Goal: Information Seeking & Learning: Learn about a topic

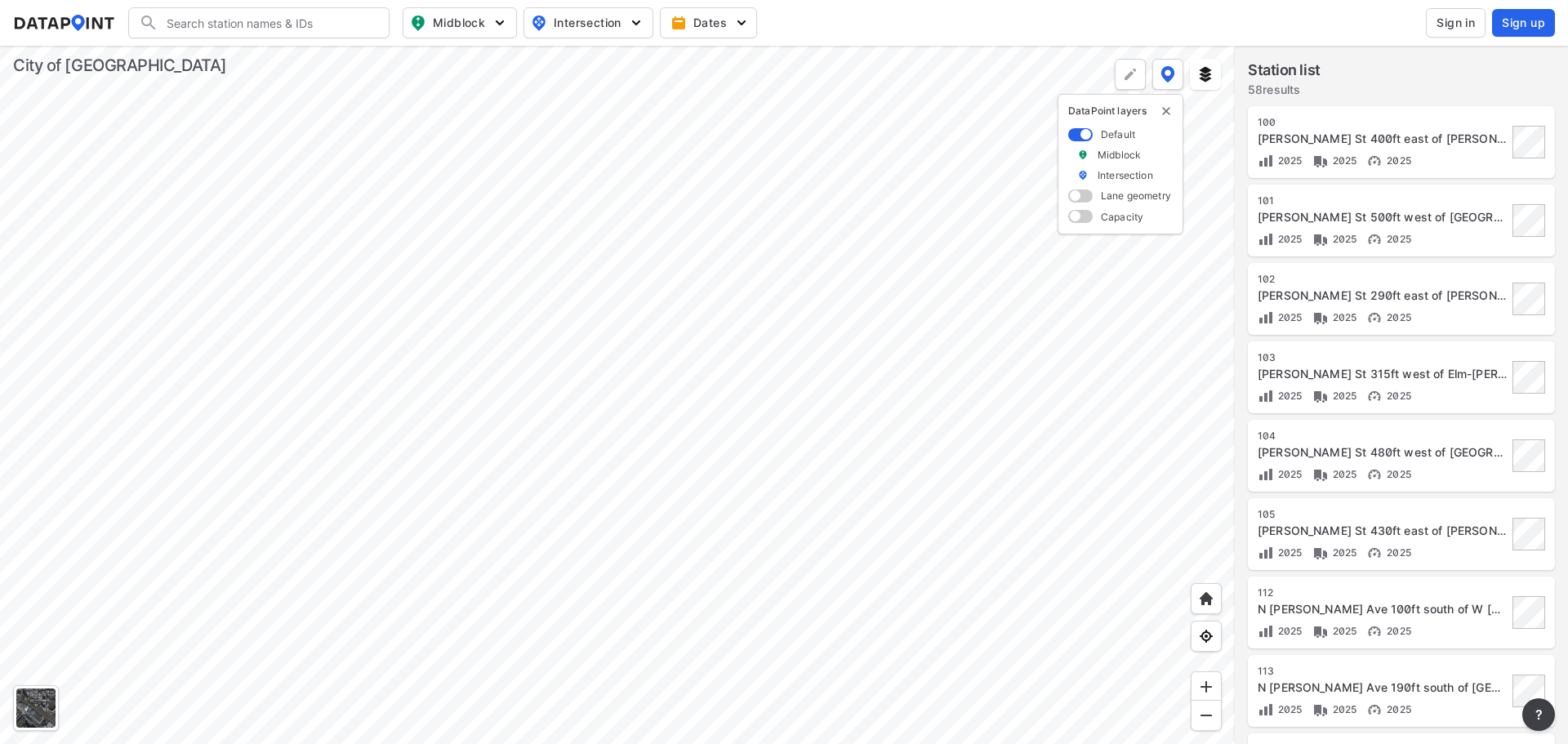
click at [709, 463] on div at bounding box center [617, 394] width 1235 height 698
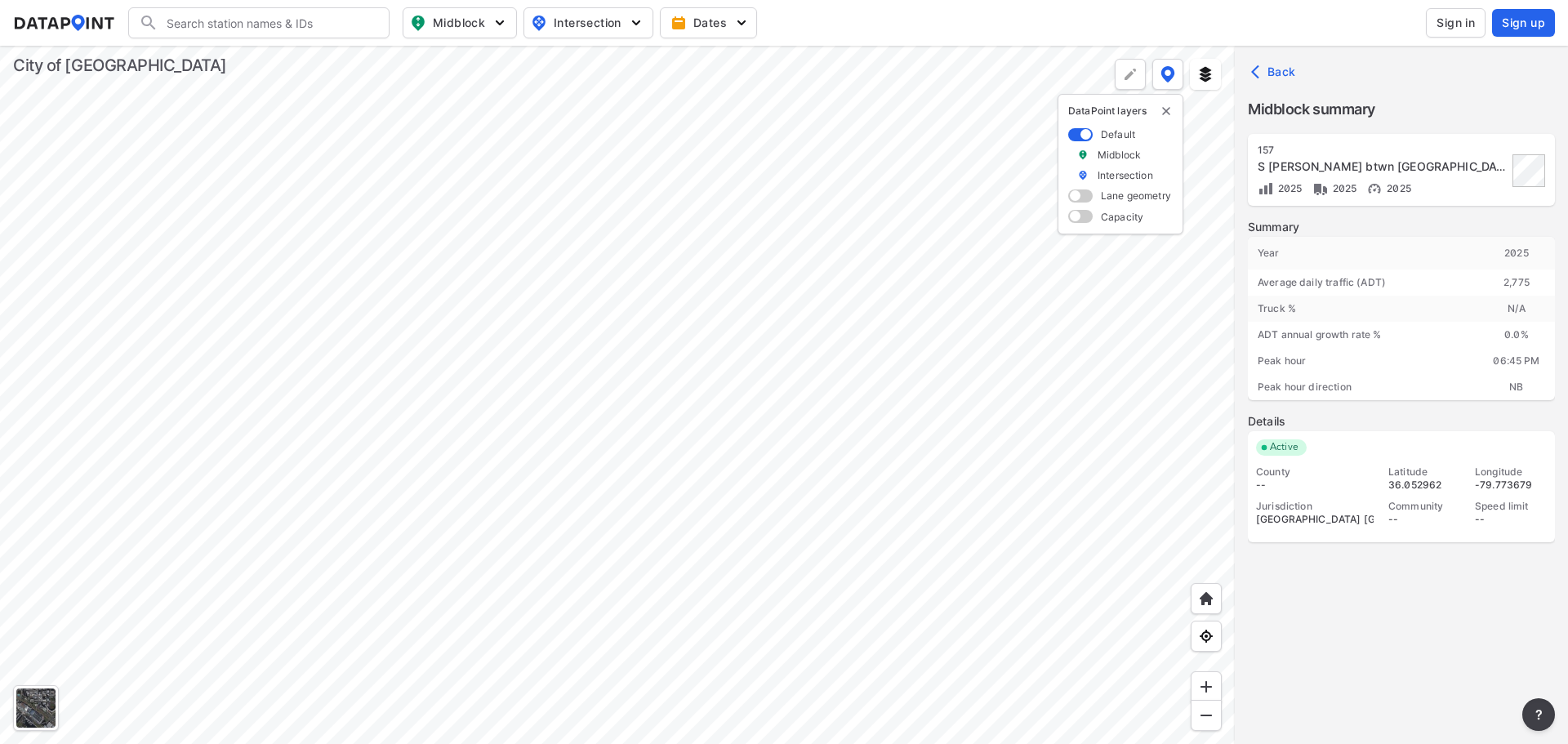
click at [1324, 142] on div "[STREET_ADDRESS][PERSON_NAME]" at bounding box center [1401, 170] width 307 height 72
click at [1447, 31] on button "Sign in" at bounding box center [1455, 23] width 60 height 29
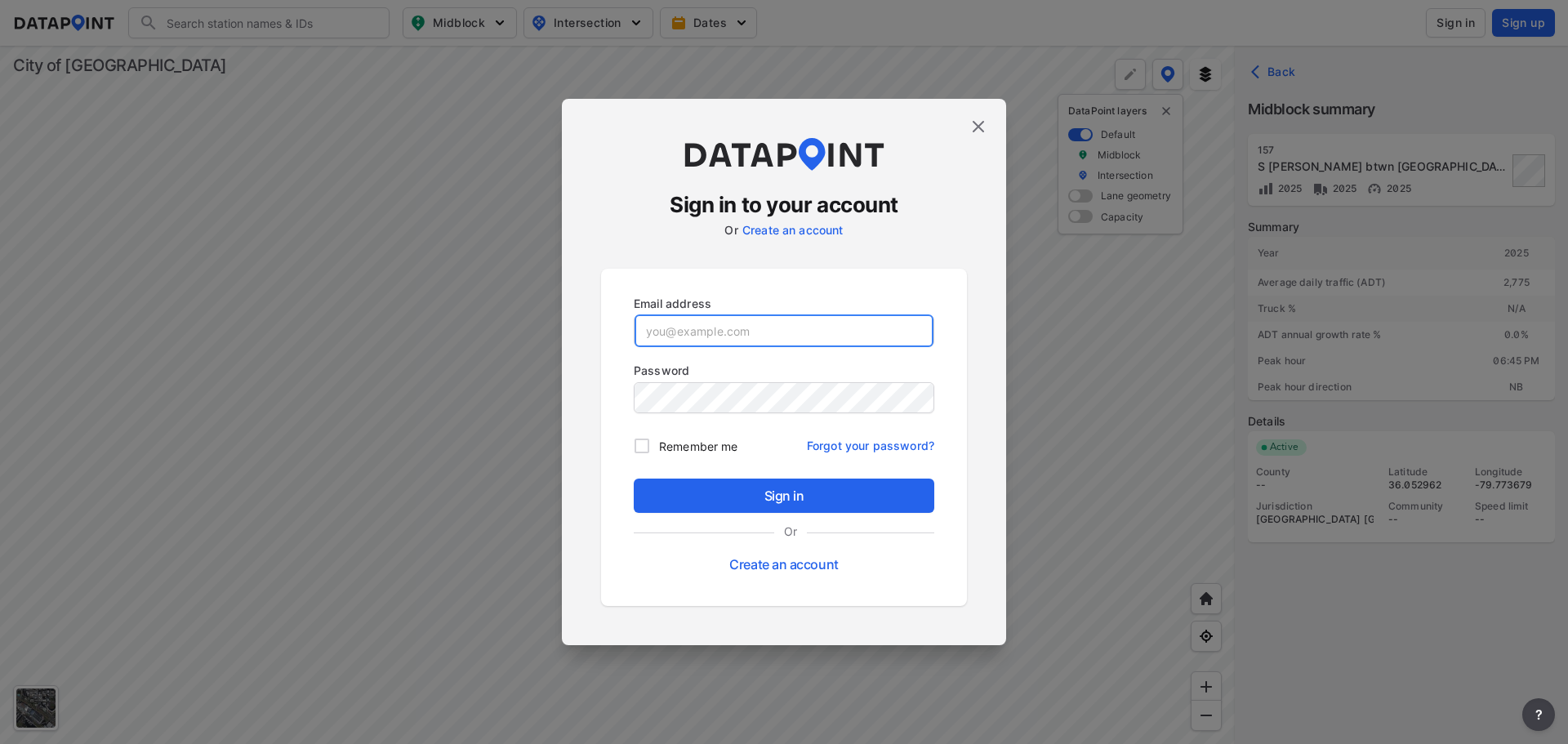
type input "[PERSON_NAME][EMAIL_ADDRESS][PERSON_NAME][DOMAIN_NAME]"
click at [632, 436] on input "Remember me" at bounding box center [642, 445] width 34 height 34
checkbox input "true"
click at [807, 381] on div "Password" at bounding box center [783, 388] width 300 height 54
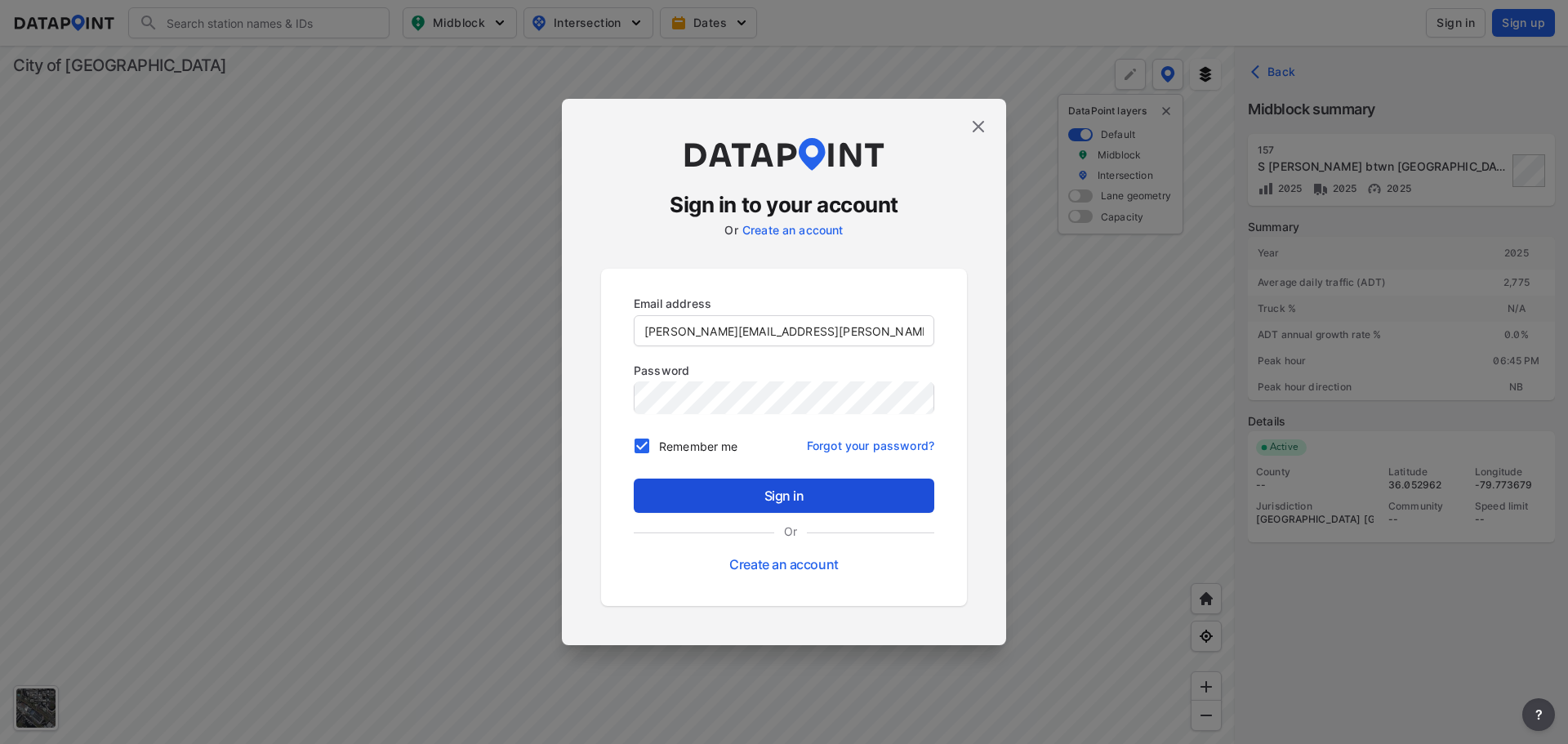
click at [665, 487] on span "Sign in" at bounding box center [784, 495] width 274 height 20
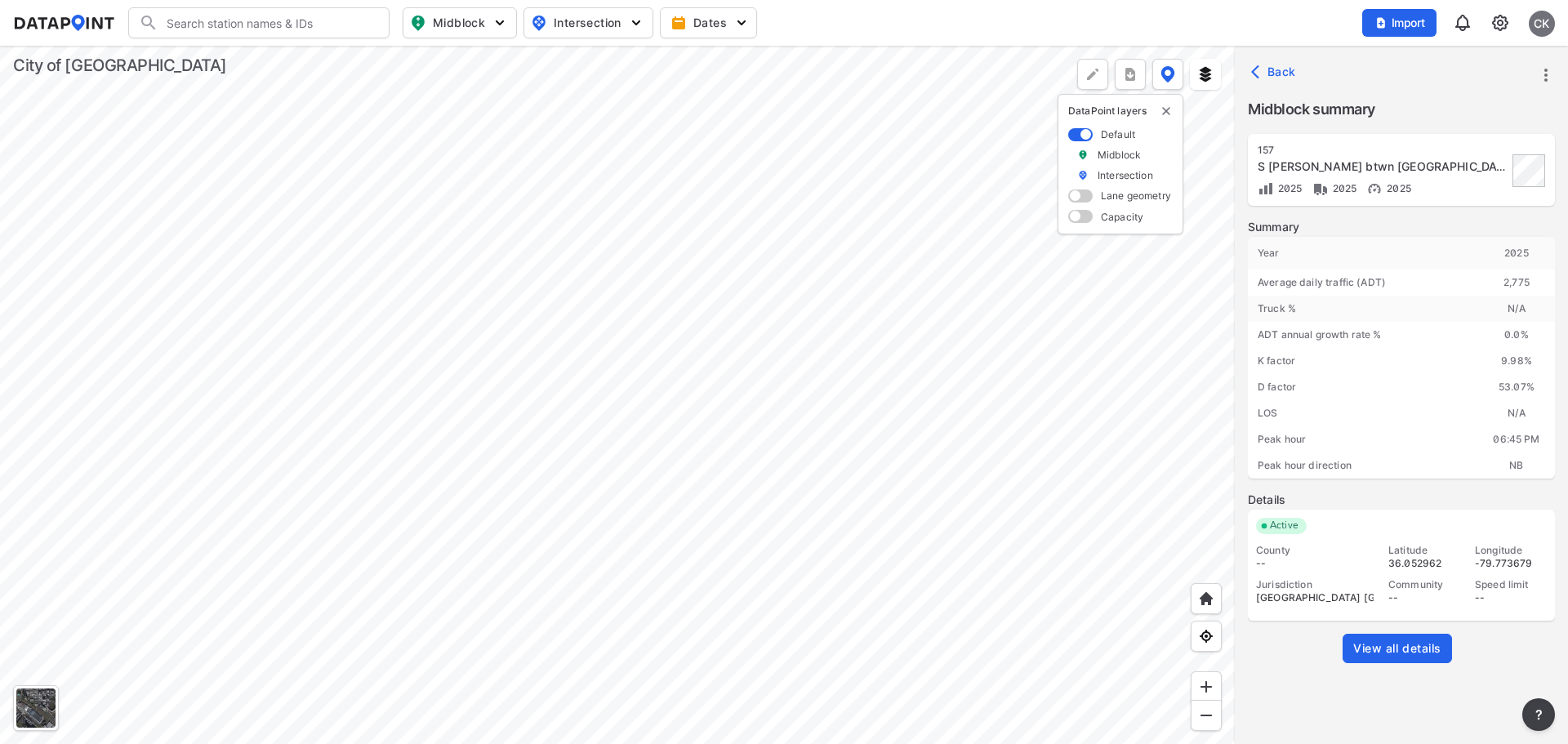
click at [1374, 656] on span "View all details" at bounding box center [1396, 649] width 88 height 16
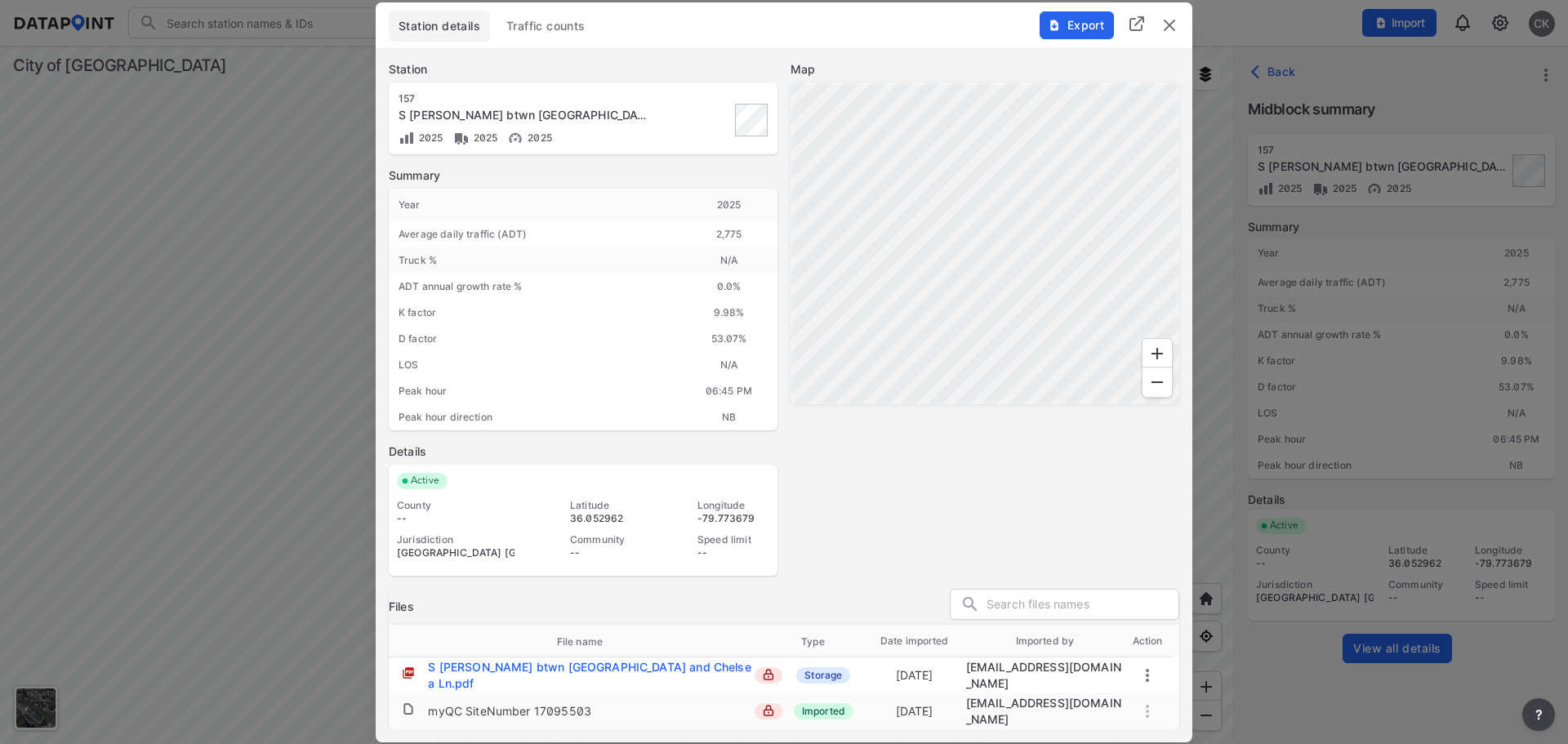
click at [555, 22] on span "Traffic counts" at bounding box center [545, 26] width 79 height 16
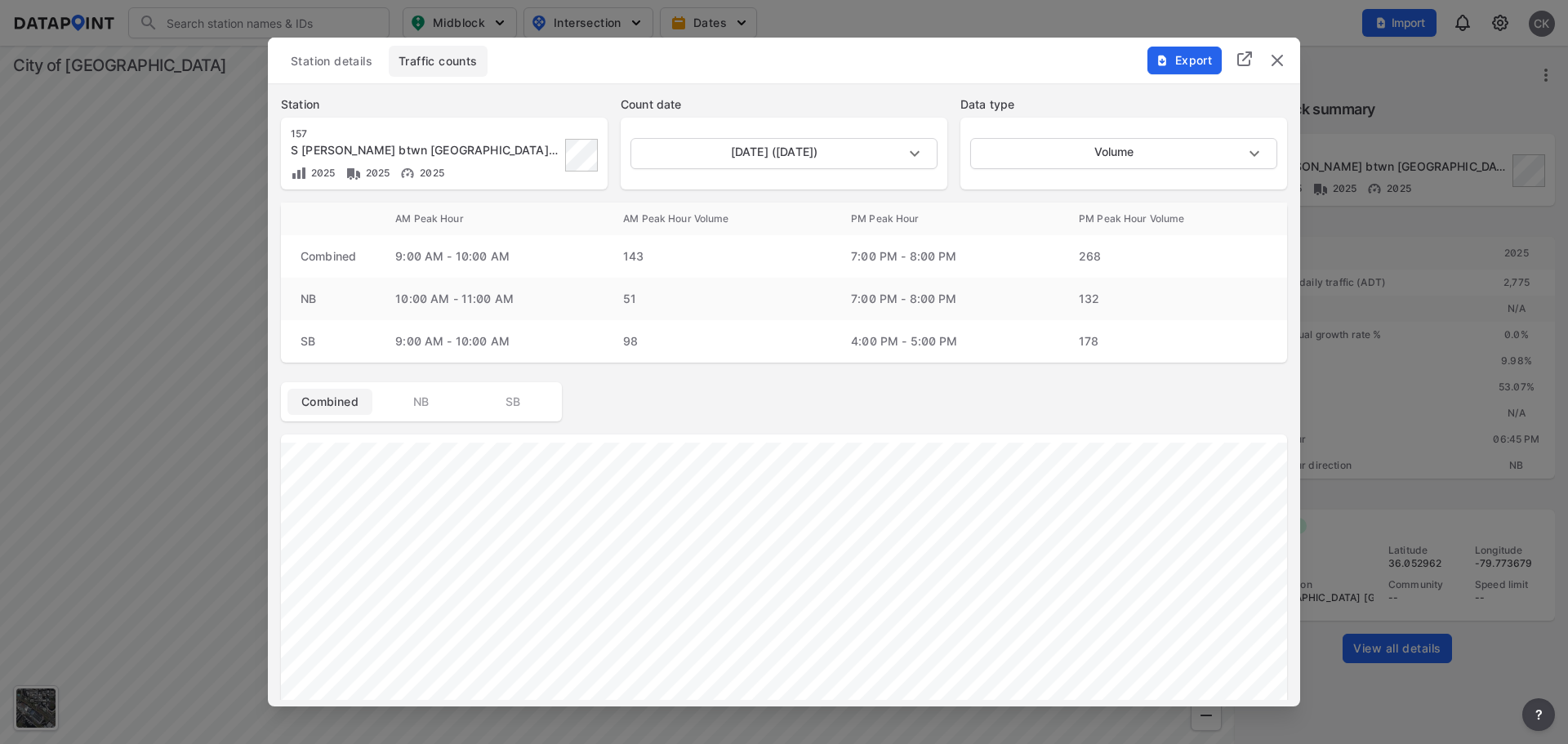
click at [1280, 61] on img "delete" at bounding box center [1278, 61] width 20 height 20
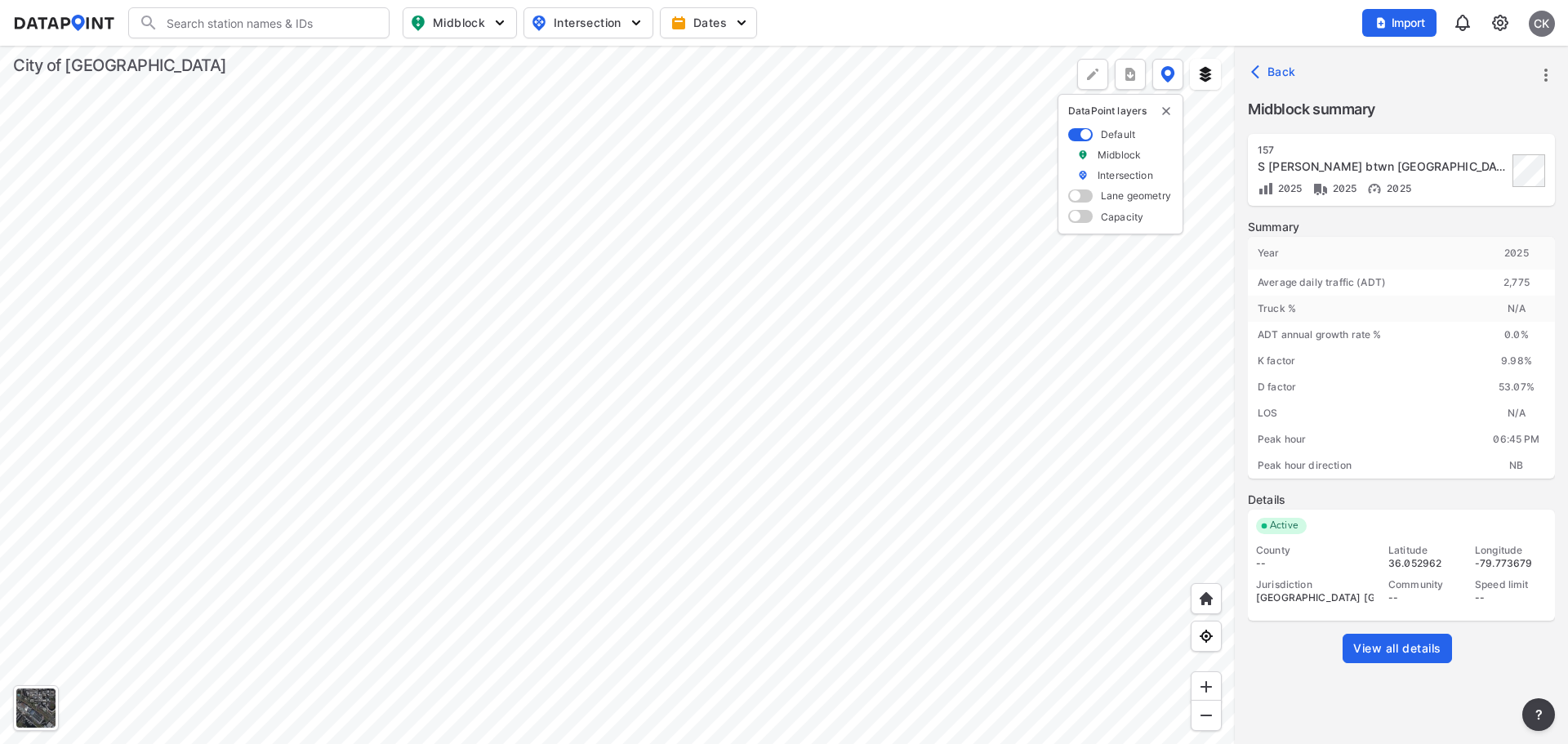
click at [884, 333] on div at bounding box center [617, 394] width 1235 height 698
click at [1367, 658] on link "View all details" at bounding box center [1396, 648] width 110 height 29
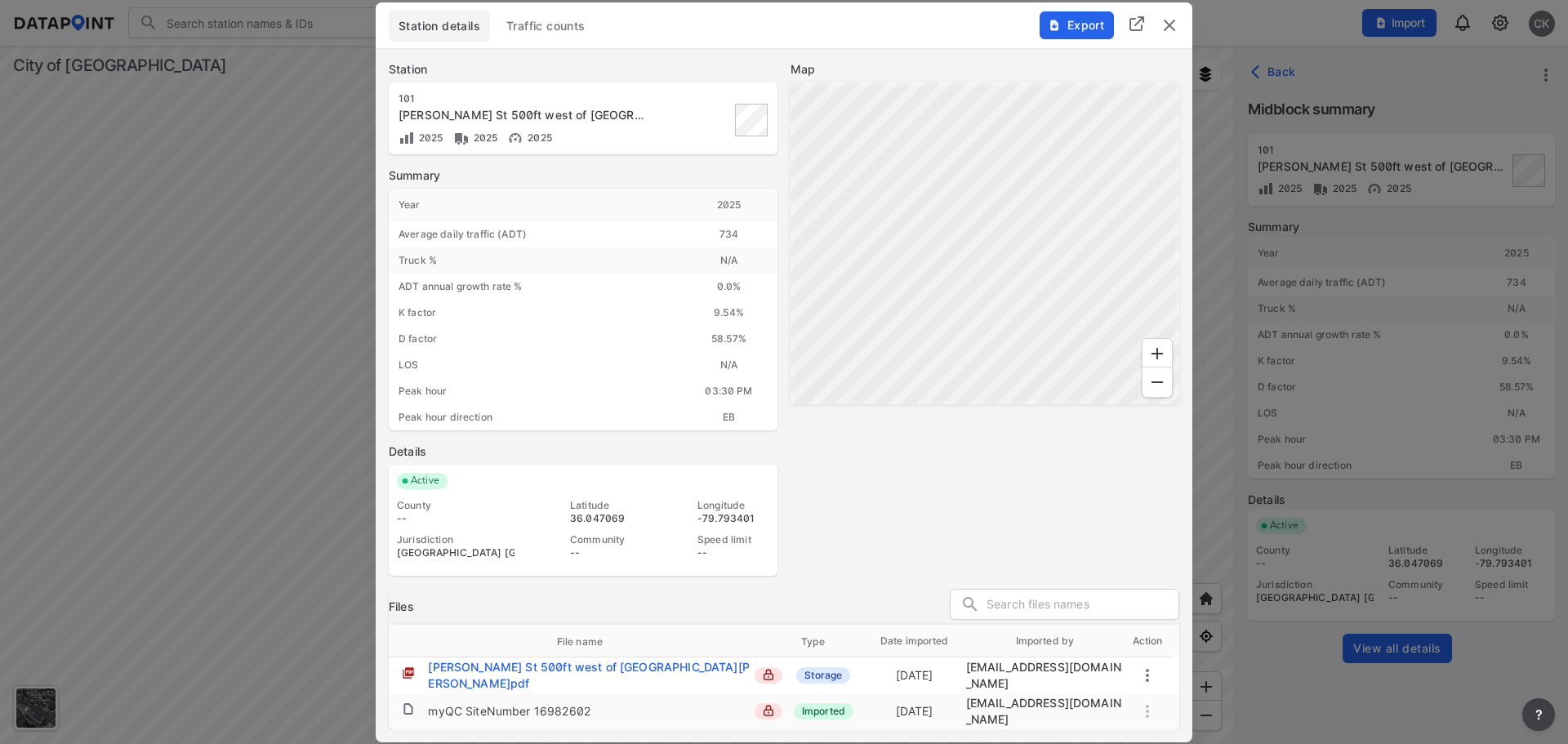
click at [553, 29] on span "Traffic counts" at bounding box center [545, 26] width 79 height 16
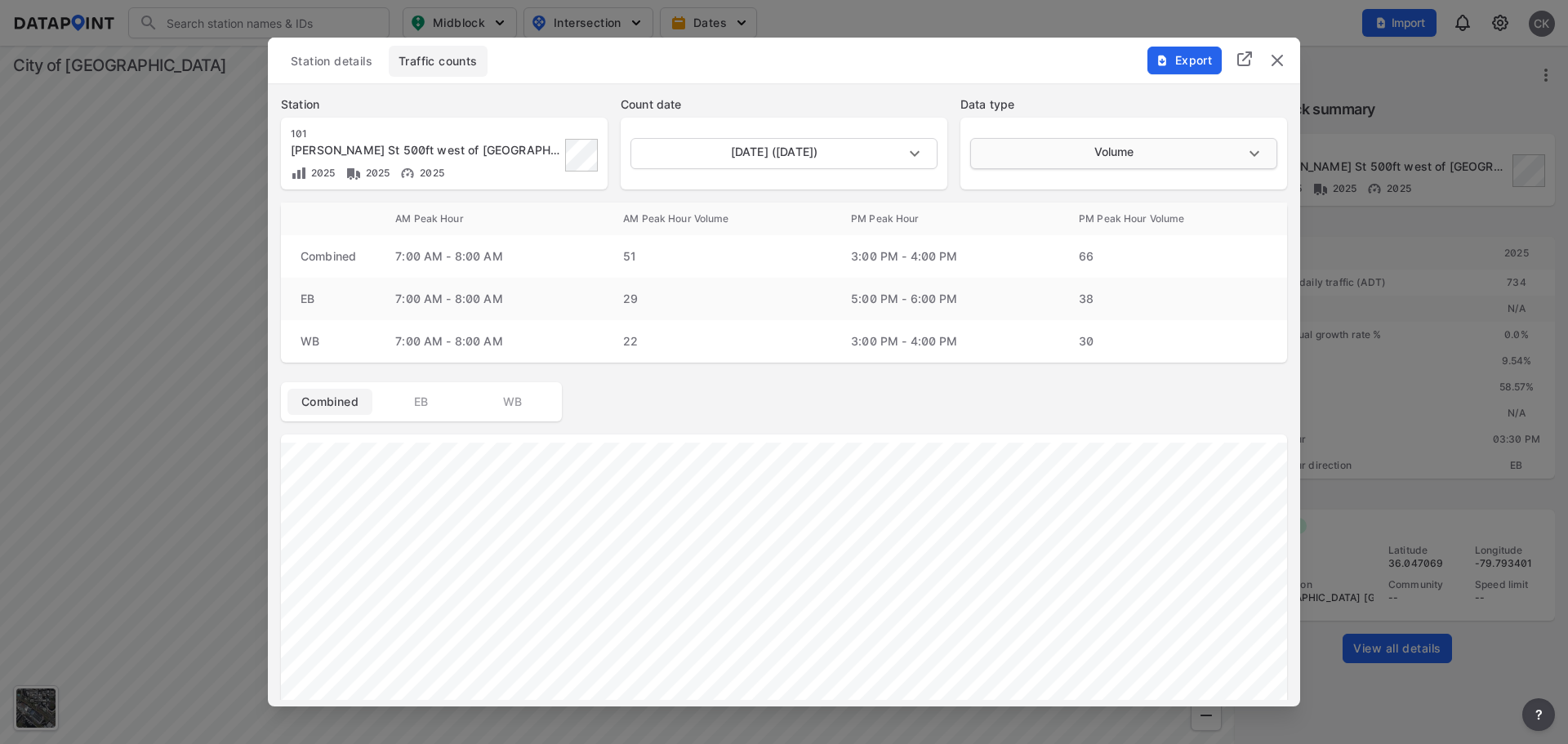
click at [1005, 151] on body "Search Please enter a search term. Midblock Intersection Dates Import CK Import…" at bounding box center [784, 372] width 1568 height 744
click at [1012, 208] on li "Speed" at bounding box center [1122, 215] width 304 height 31
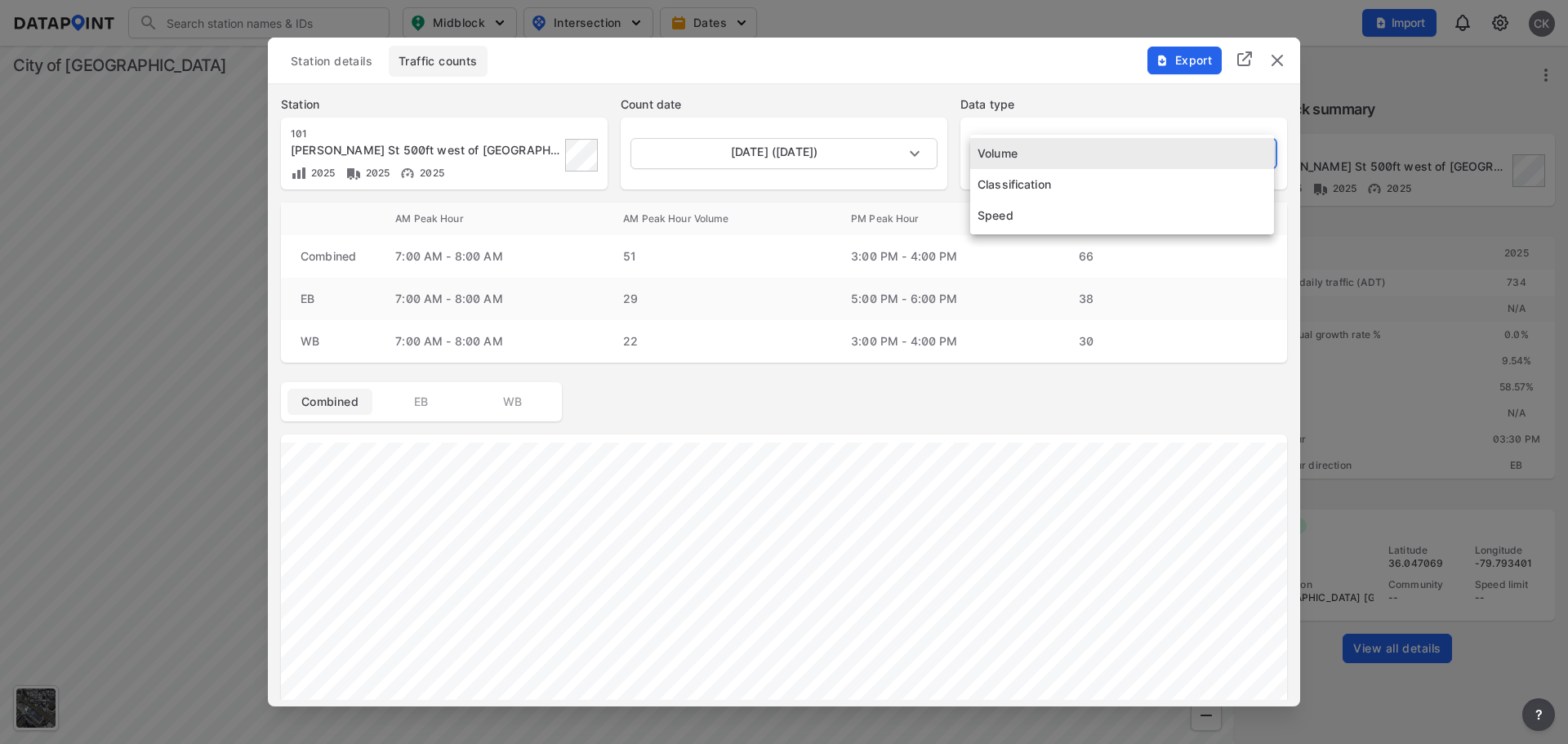
type input "Speed"
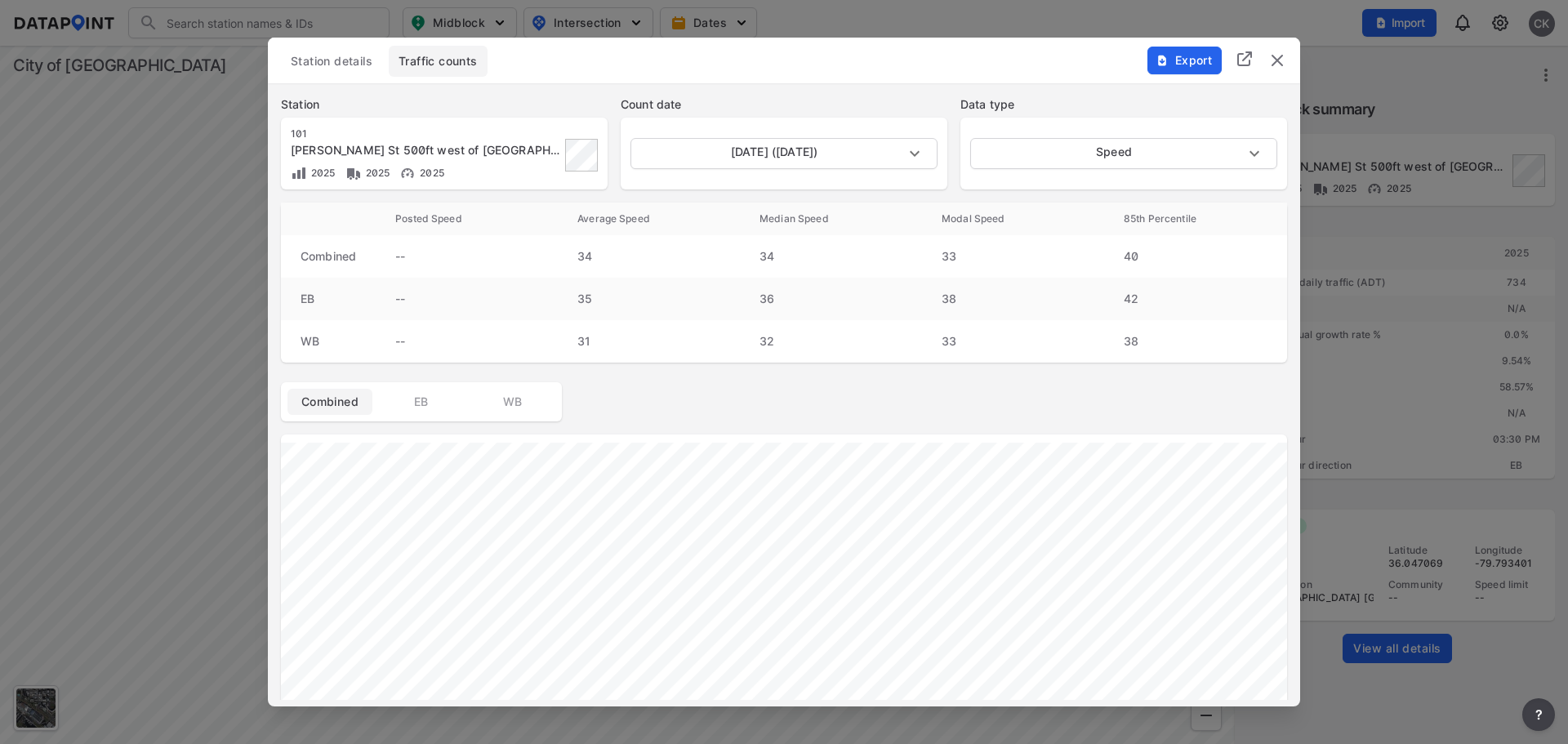
click at [1269, 53] on img "delete" at bounding box center [1278, 61] width 20 height 20
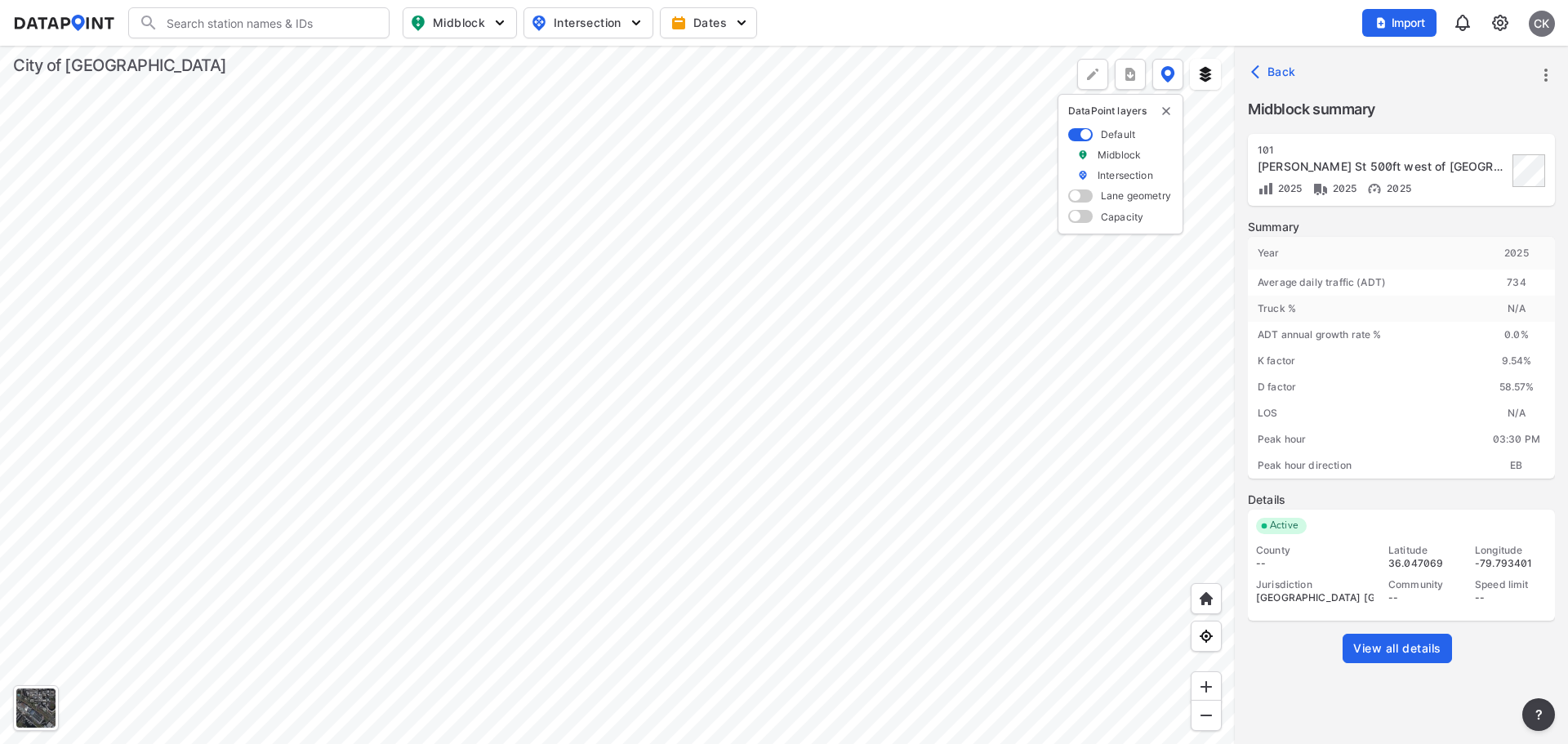
click at [745, 314] on div at bounding box center [617, 394] width 1235 height 698
click at [1380, 649] on span "View all details" at bounding box center [1396, 649] width 88 height 16
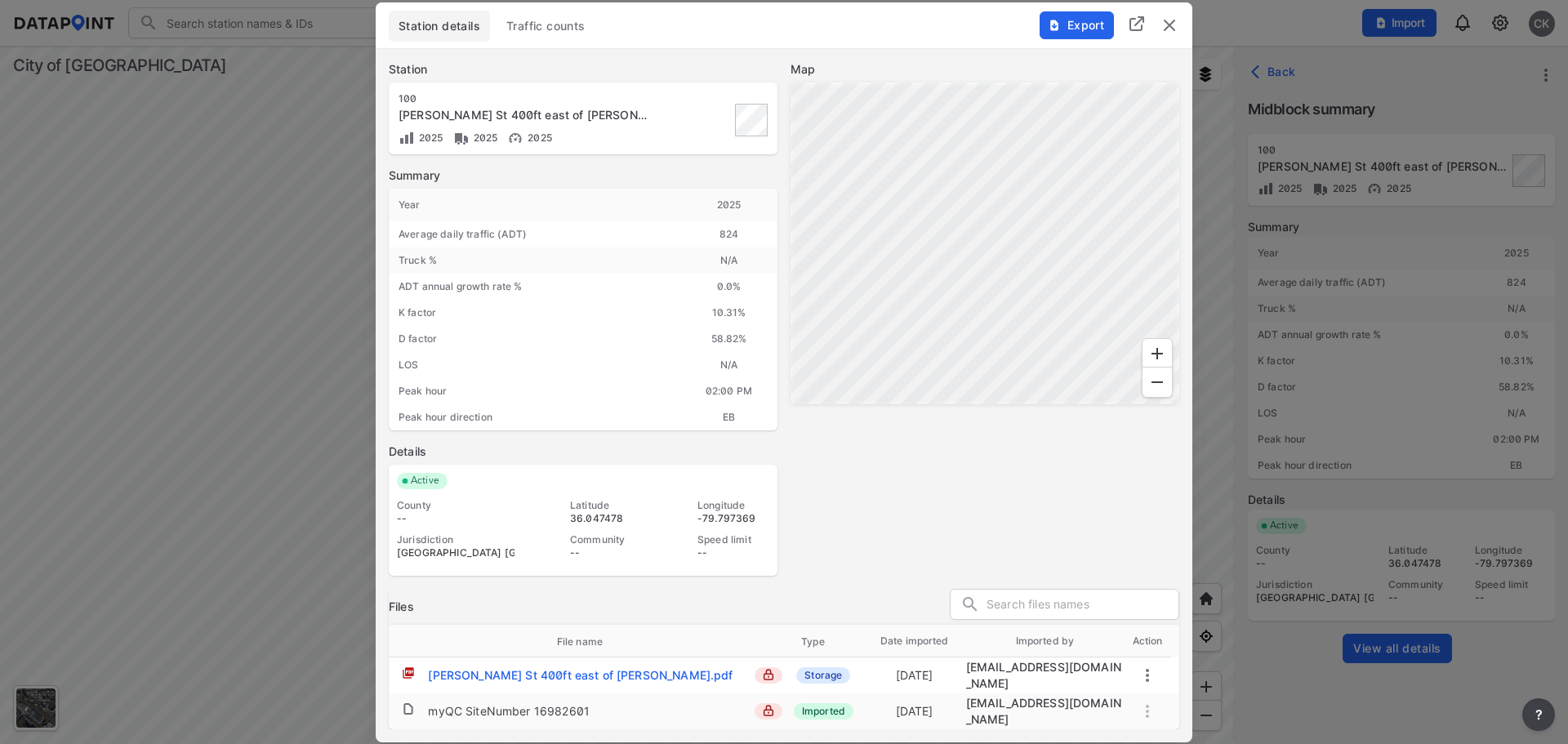
click at [551, 15] on button "Traffic counts" at bounding box center [545, 26] width 99 height 31
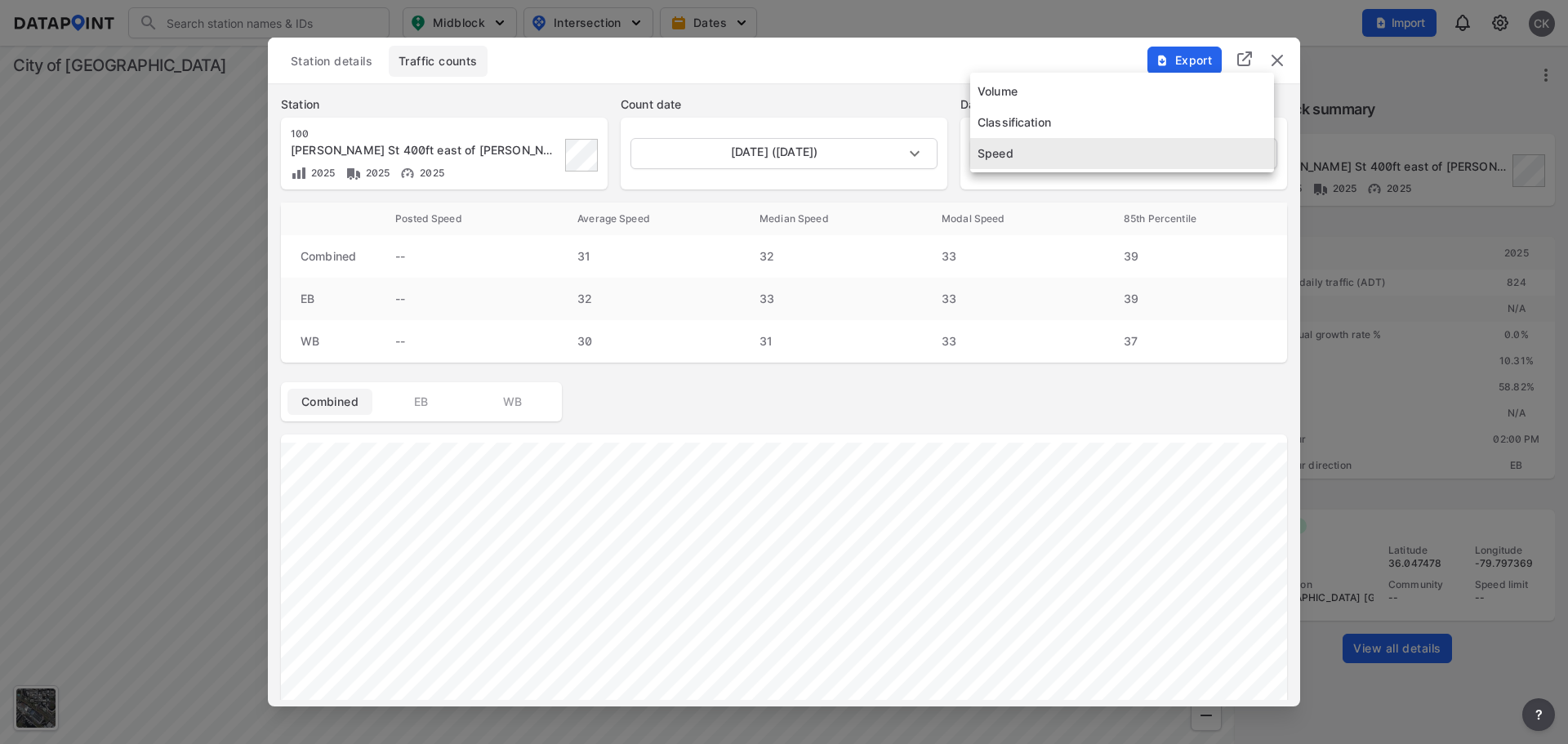
click at [1222, 156] on body "Search Please enter a search term. Midblock Intersection Dates Import CK Import…" at bounding box center [784, 372] width 1568 height 744
click at [1131, 153] on li "Speed" at bounding box center [1122, 153] width 304 height 31
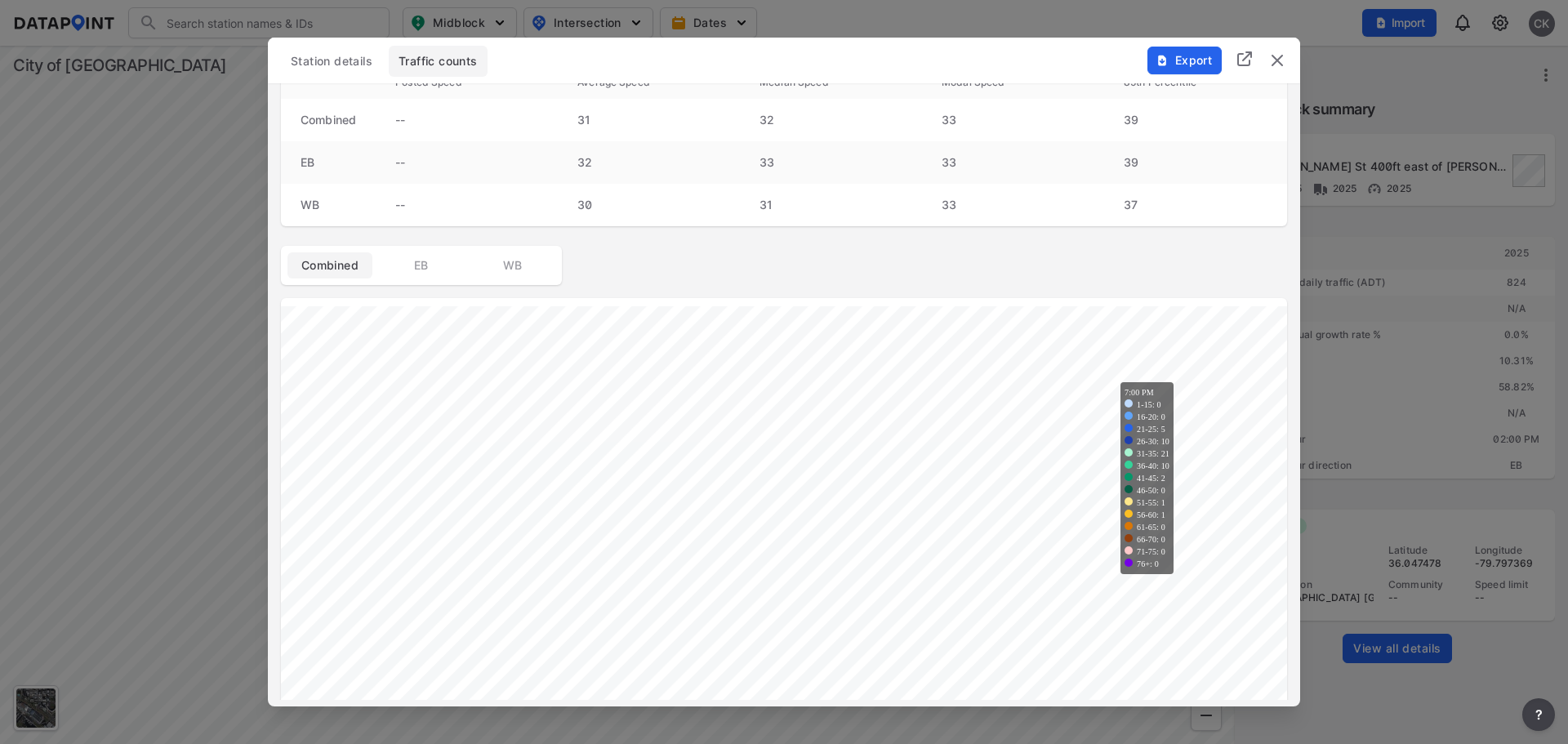
scroll to position [272, 0]
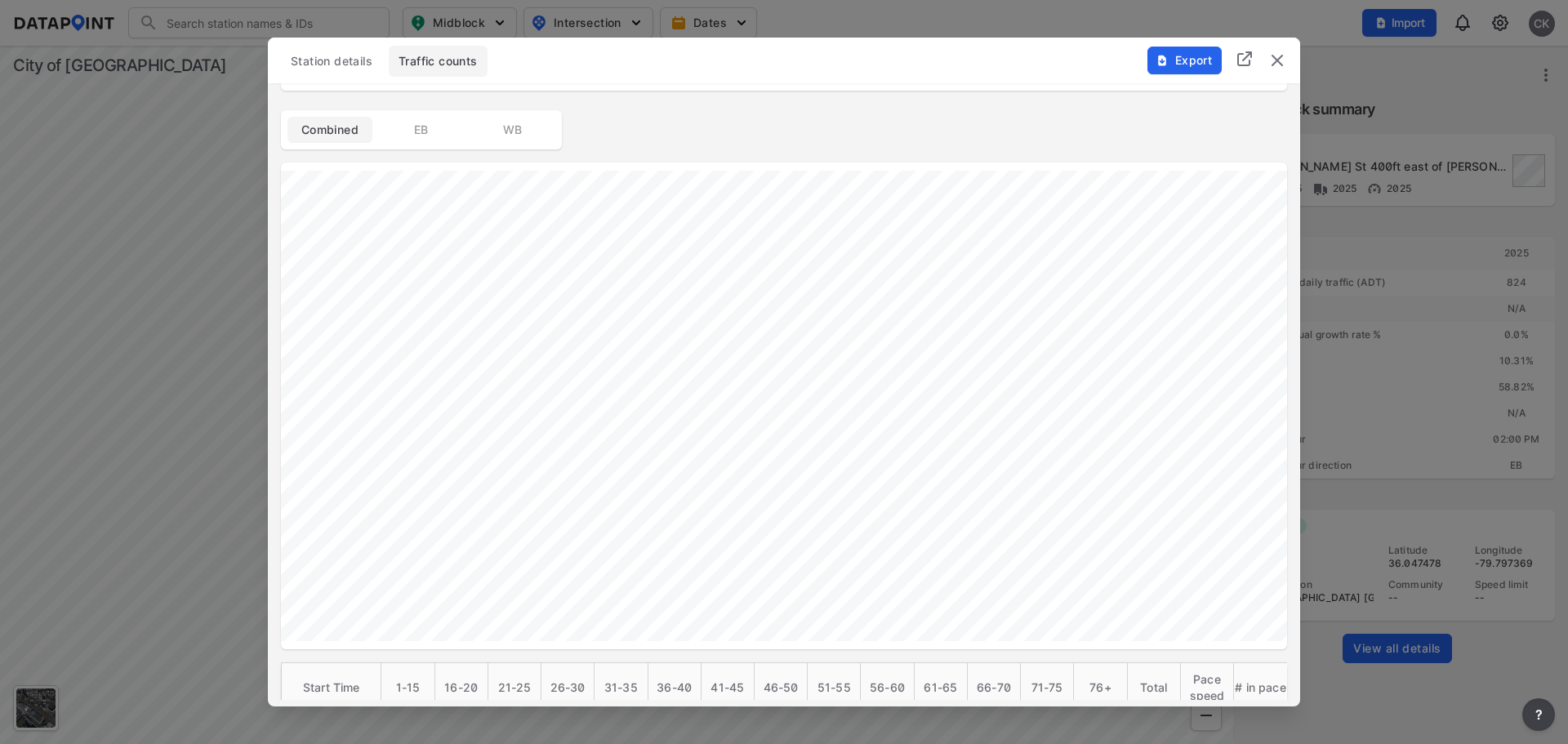
click at [1285, 69] on img "delete" at bounding box center [1278, 61] width 20 height 20
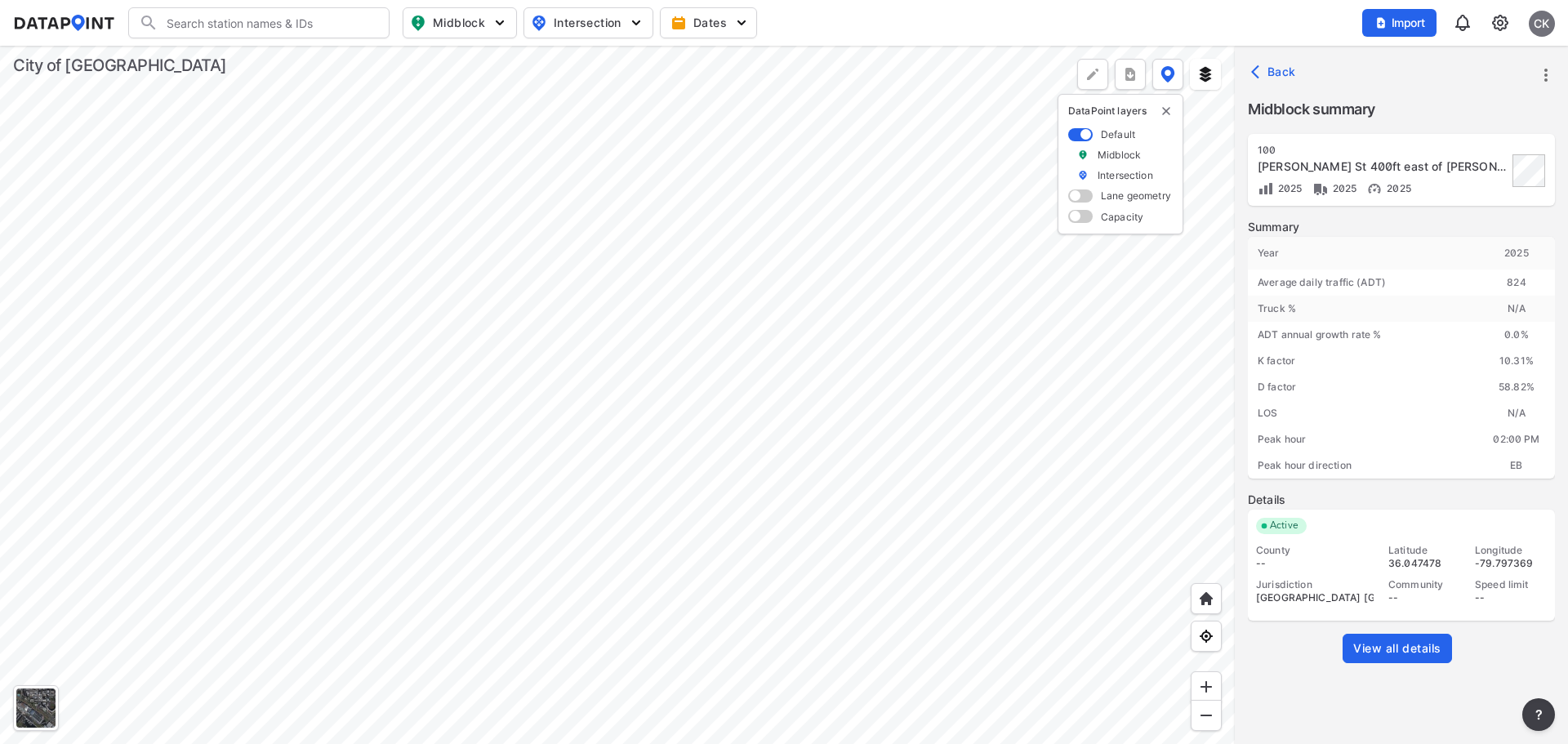
click at [1101, 592] on div at bounding box center [617, 394] width 1235 height 698
click at [1067, 385] on div at bounding box center [617, 394] width 1235 height 698
click at [1124, 401] on div at bounding box center [617, 394] width 1235 height 698
click at [975, 320] on div at bounding box center [617, 394] width 1235 height 698
click at [860, 45] on div at bounding box center [617, 394] width 1235 height 698
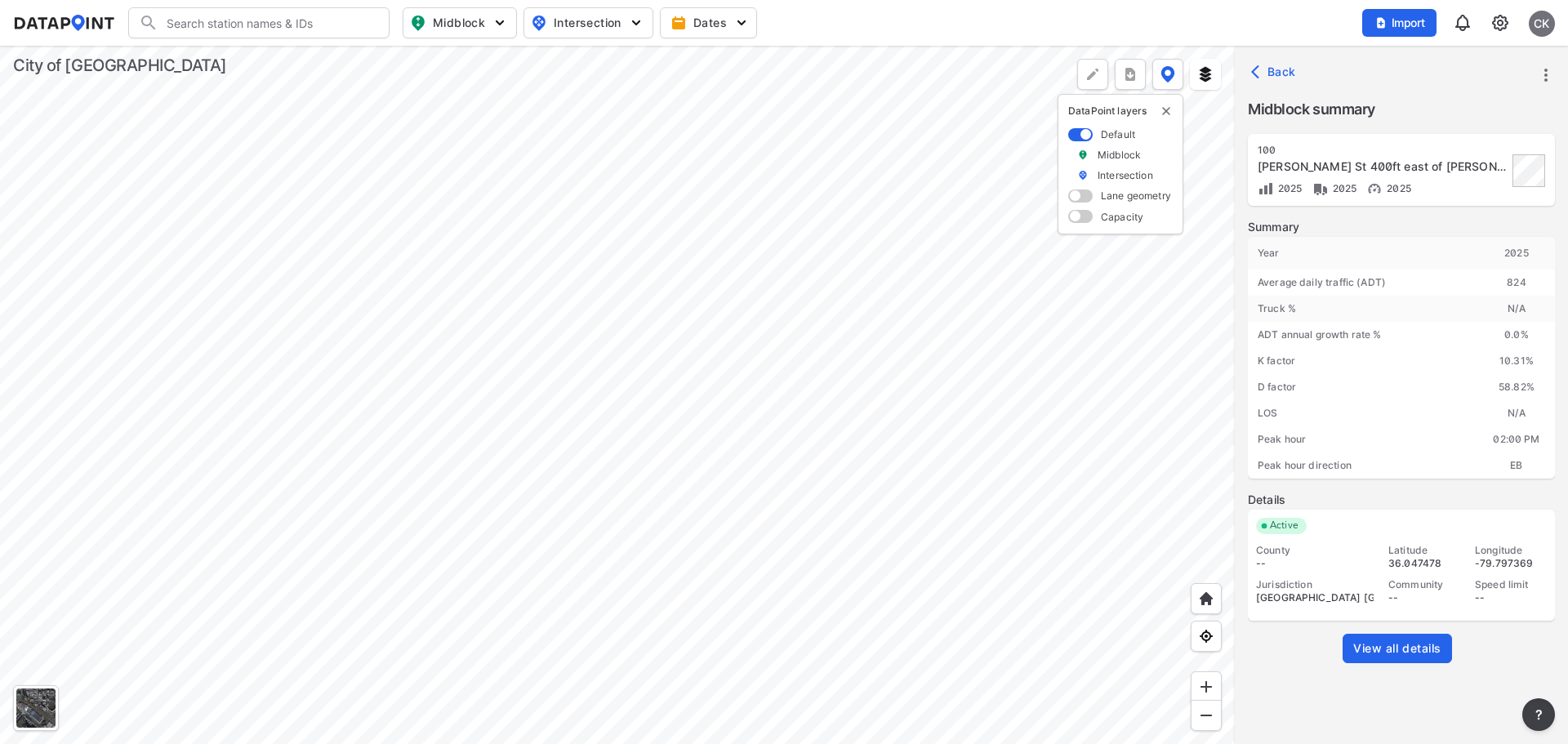
click at [1181, 318] on div at bounding box center [617, 394] width 1235 height 698
click at [950, 595] on div at bounding box center [617, 394] width 1235 height 698
click at [616, 453] on div at bounding box center [617, 394] width 1235 height 698
